Goal: Navigation & Orientation: Understand site structure

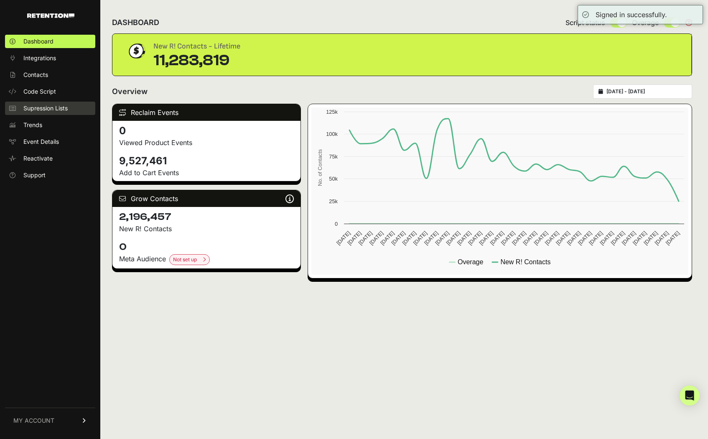
click at [56, 108] on span "Supression Lists" at bounding box center [45, 108] width 44 height 8
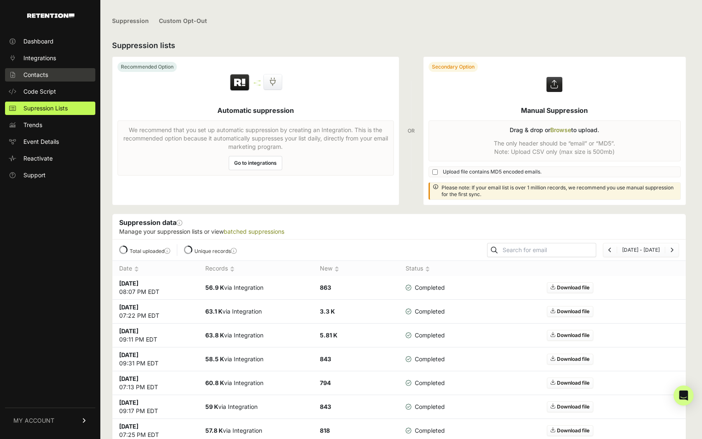
click at [56, 75] on link "Contacts" at bounding box center [50, 74] width 90 height 13
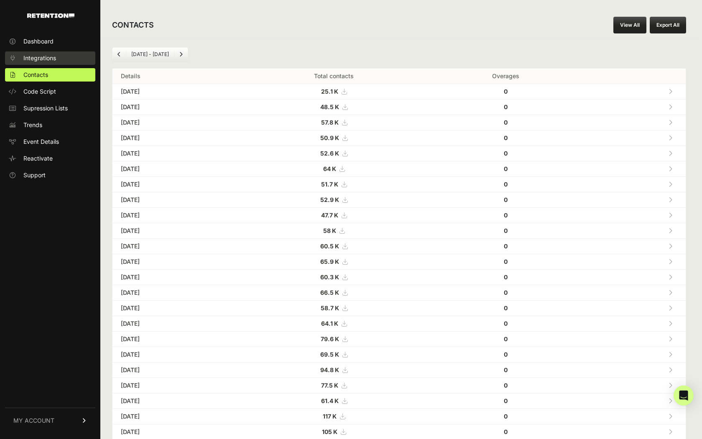
click at [64, 56] on link "Integrations" at bounding box center [50, 57] width 90 height 13
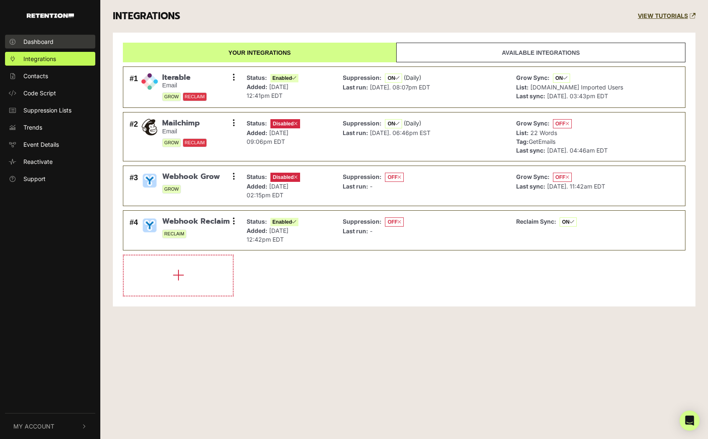
click at [59, 46] on link "Dashboard" at bounding box center [50, 42] width 90 height 14
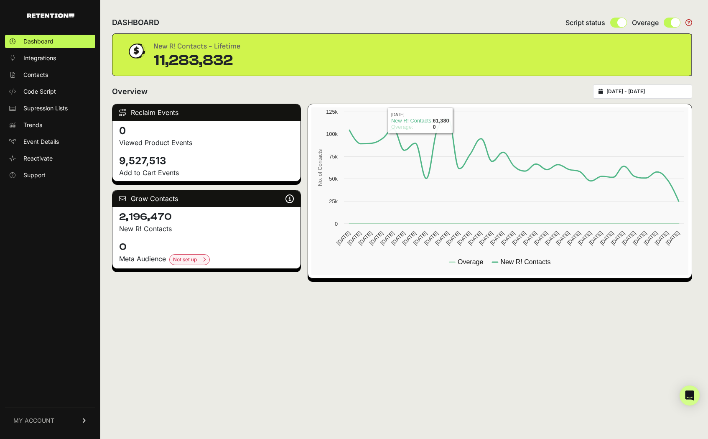
click at [214, 52] on div "11,283,832" at bounding box center [196, 60] width 87 height 17
click at [38, 128] on span "Trends" at bounding box center [32, 125] width 19 height 8
click at [31, 127] on span "Trends" at bounding box center [32, 125] width 19 height 8
click at [33, 126] on span "Trends" at bounding box center [32, 125] width 19 height 8
click at [46, 127] on link "Trends" at bounding box center [50, 124] width 90 height 13
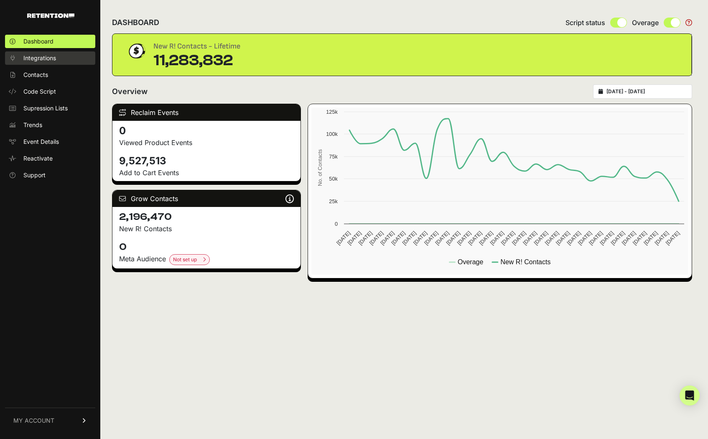
click at [46, 56] on span "Integrations" at bounding box center [39, 58] width 33 height 8
click at [61, 89] on link "Code Script" at bounding box center [50, 91] width 90 height 13
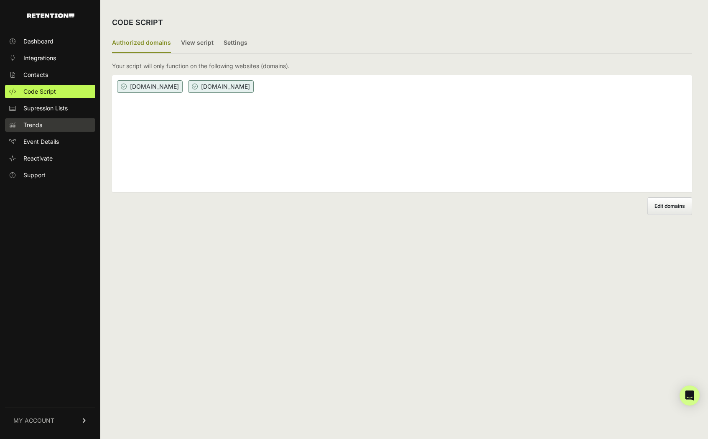
click at [57, 123] on link "Trends" at bounding box center [50, 124] width 90 height 13
click at [48, 125] on link "Trends" at bounding box center [50, 124] width 90 height 13
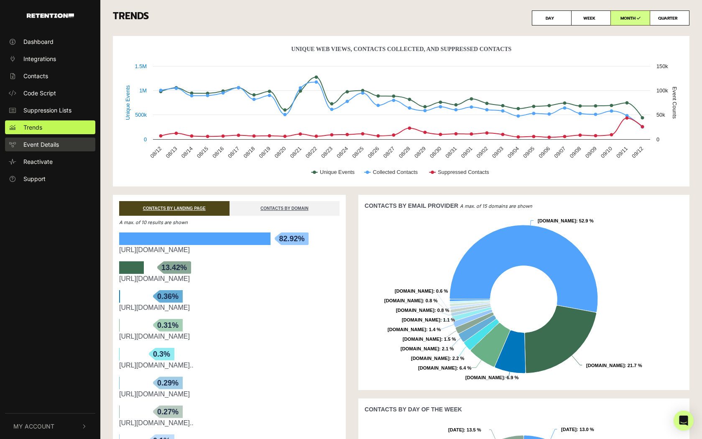
click at [32, 143] on span "Event Details" at bounding box center [41, 144] width 36 height 9
click at [63, 38] on link "Dashboard" at bounding box center [50, 42] width 90 height 14
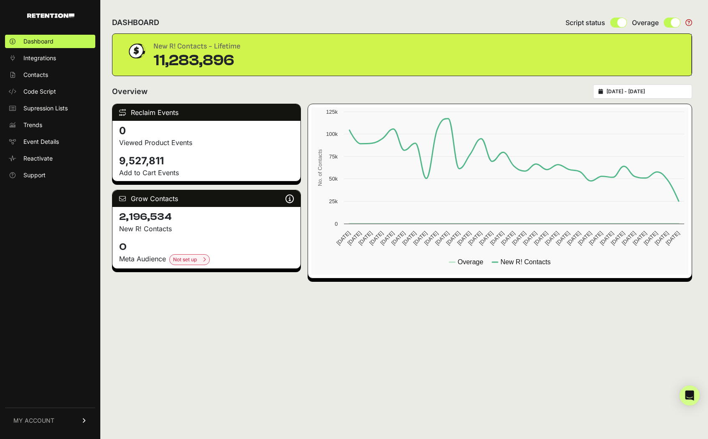
click at [473, 95] on div "Overview [DATE] - [DATE]" at bounding box center [402, 91] width 580 height 14
